Goal: Find specific page/section: Find specific page/section

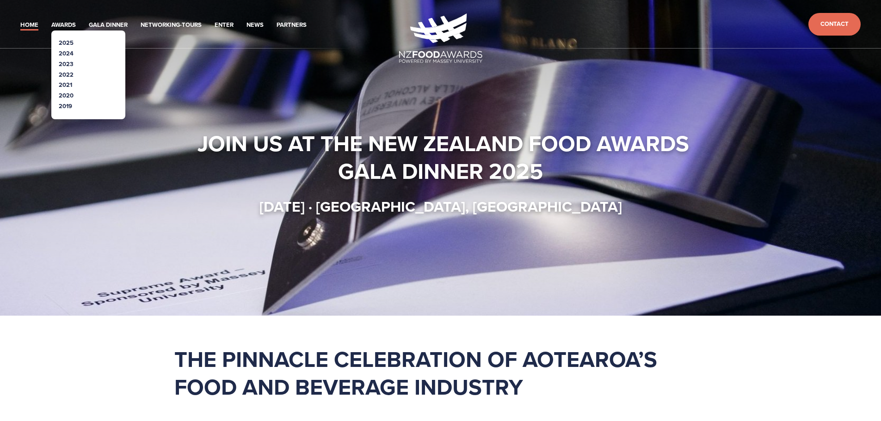
click at [67, 42] on link "2025" at bounding box center [66, 42] width 15 height 9
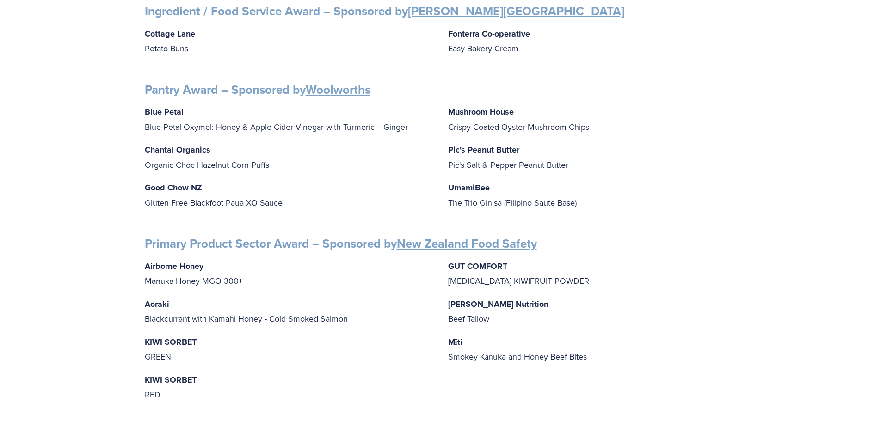
scroll to position [1157, 0]
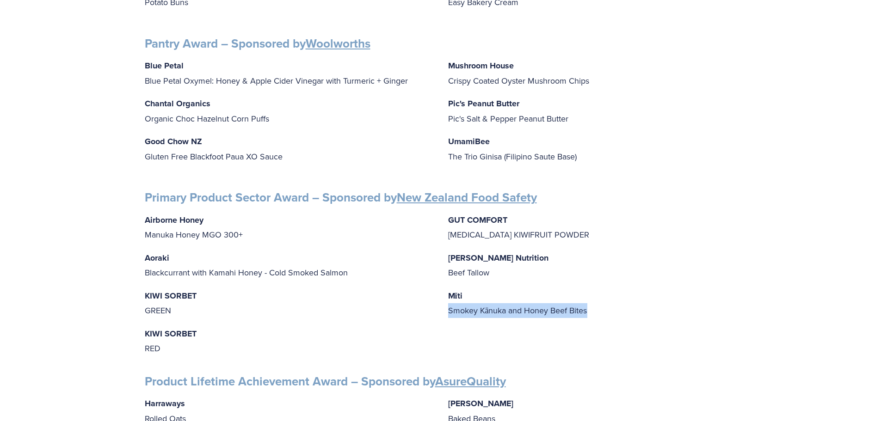
drag, startPoint x: 449, startPoint y: 303, endPoint x: 588, endPoint y: 308, distance: 139.3
click at [588, 308] on p "Mīti Smokey Kānuka and Honey Beef Bites" at bounding box center [592, 304] width 289 height 30
copy p "Smokey Kānuka and Honey Beef Bites"
